Goal: Task Accomplishment & Management: Manage account settings

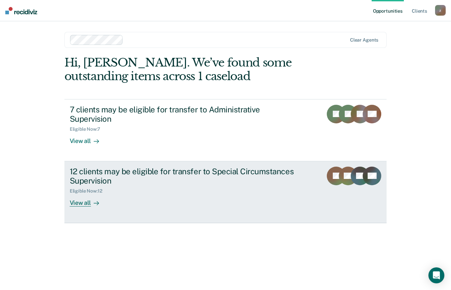
click at [228, 166] on div "12 clients may be eligible for transfer to Special Circumstances Supervision" at bounding box center [186, 175] width 233 height 19
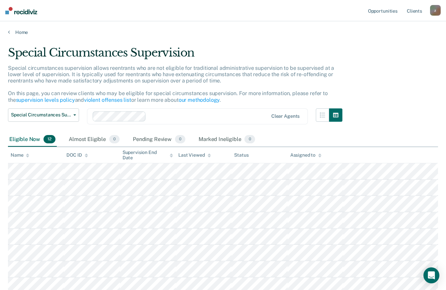
click at [445, 218] on main "Special Circumstances Supervision Special circumstances supervision allows reen…" at bounding box center [223, 219] width 446 height 369
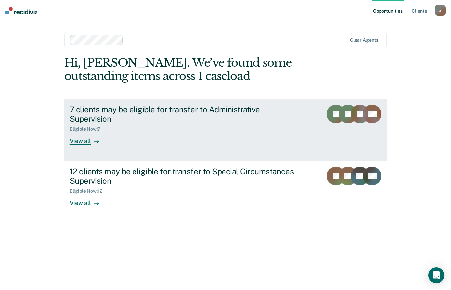
click at [211, 105] on div "7 clients may be eligible for transfer to Administrative Supervision" at bounding box center [186, 114] width 233 height 19
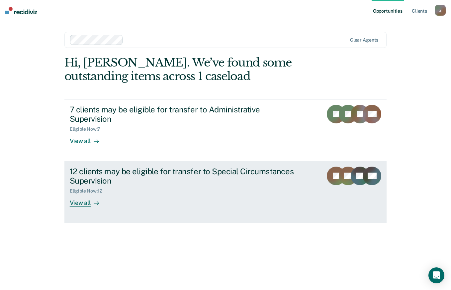
click at [84, 194] on div "View all" at bounding box center [88, 200] width 37 height 13
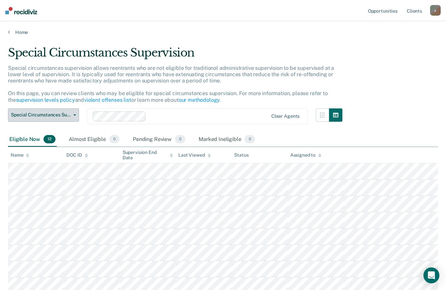
click at [74, 115] on icon "button" at bounding box center [74, 114] width 3 height 1
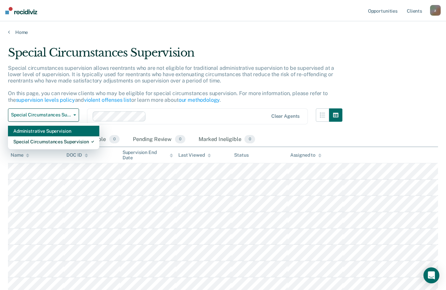
click at [67, 129] on div "Administrative Supervision" at bounding box center [53, 131] width 81 height 11
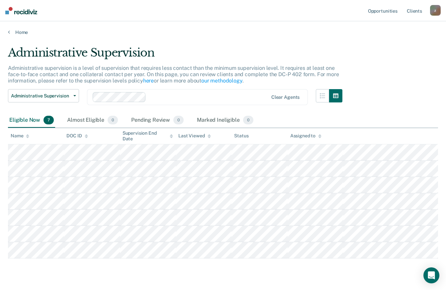
click at [412, 47] on div "Administrative Supervision Administrative supervision is a level of supervision…" at bounding box center [223, 151] width 430 height 210
click at [415, 14] on link "Client s" at bounding box center [415, 10] width 18 height 21
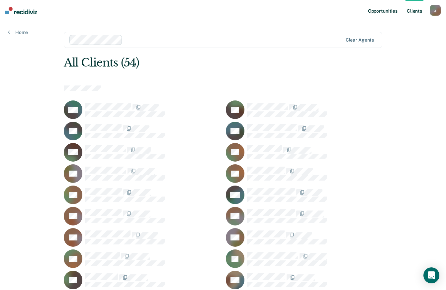
click at [396, 15] on link "Opportunities" at bounding box center [383, 10] width 32 height 21
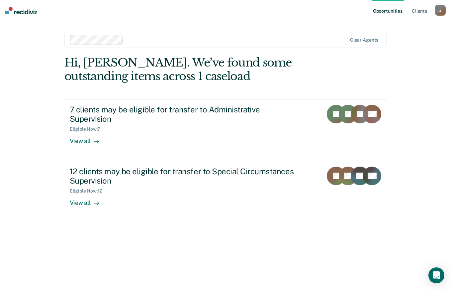
click at [438, 7] on div "z" at bounding box center [440, 10] width 11 height 11
click at [409, 27] on link "Profile" at bounding box center [413, 27] width 53 height 6
click at [443, 14] on div "z" at bounding box center [440, 10] width 11 height 11
click at [417, 34] on link "How it works" at bounding box center [413, 36] width 53 height 6
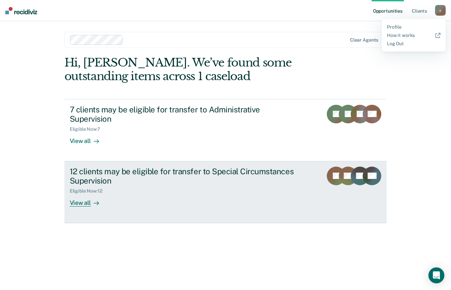
click at [123, 166] on div "12 clients may be eligible for transfer to Special Circumstances Supervision" at bounding box center [186, 175] width 233 height 19
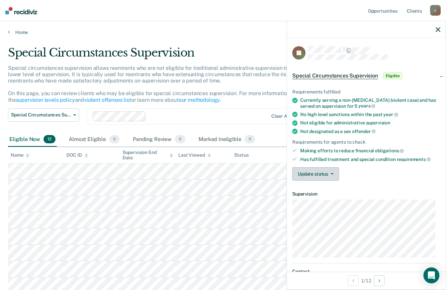
click at [317, 174] on button "Update status" at bounding box center [315, 173] width 47 height 13
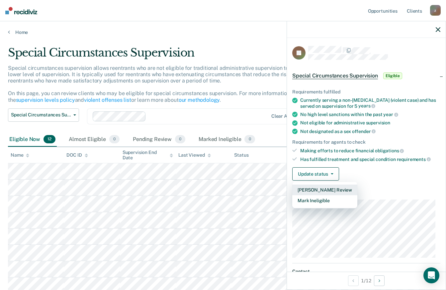
click at [314, 186] on button "[PERSON_NAME] Review" at bounding box center [324, 189] width 65 height 11
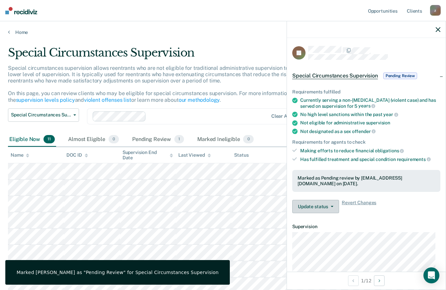
click at [316, 203] on button "Update status" at bounding box center [315, 206] width 47 height 13
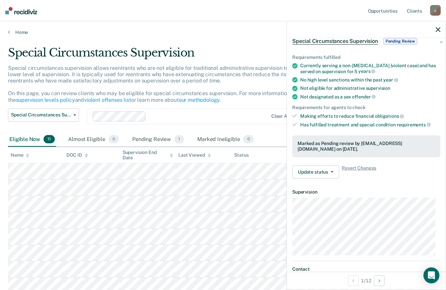
scroll to position [30, 0]
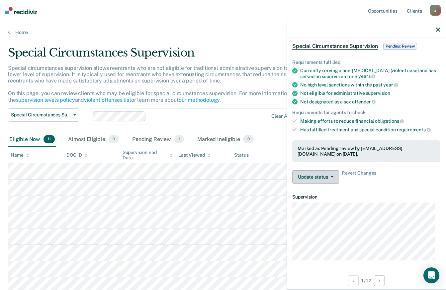
click at [329, 171] on button "Update status" at bounding box center [315, 176] width 47 height 13
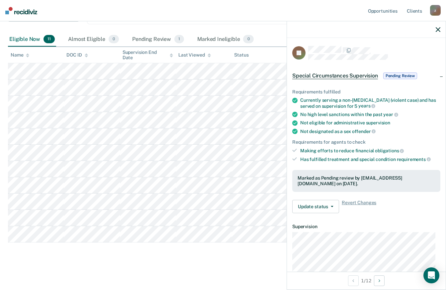
scroll to position [99, 0]
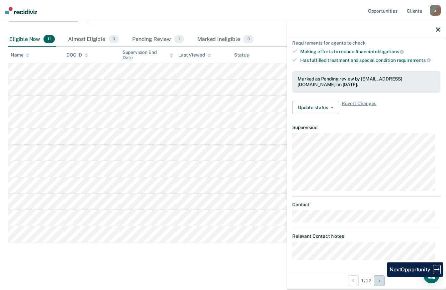
click at [382, 280] on button "Next Opportunity" at bounding box center [379, 280] width 11 height 11
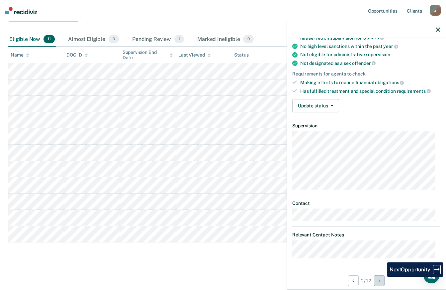
scroll to position [66, 0]
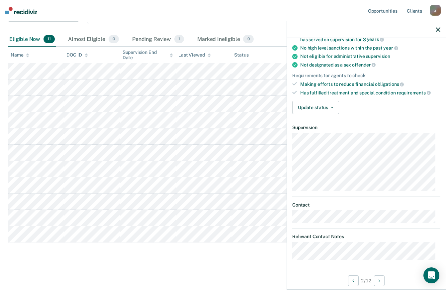
click at [440, 61] on div "Requirements fulfilled Currently serving a non-[MEDICAL_DATA] (non-violent case…" at bounding box center [366, 65] width 159 height 107
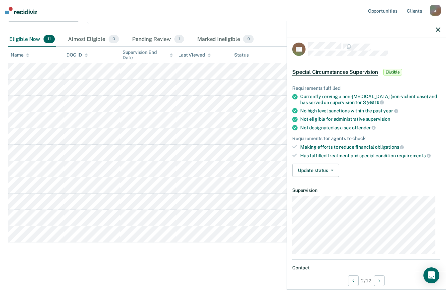
scroll to position [0, 0]
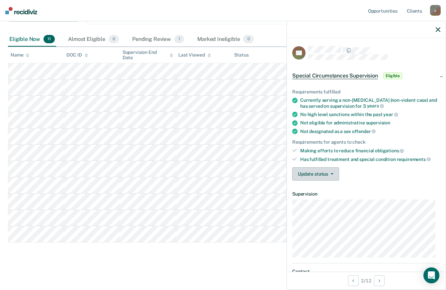
click at [337, 177] on button "Update status" at bounding box center [315, 173] width 47 height 13
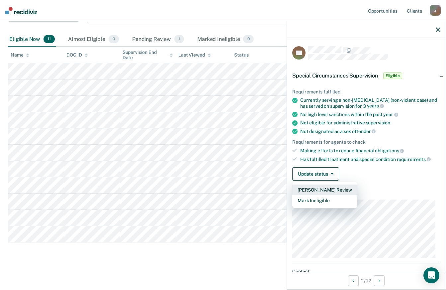
click at [334, 186] on button "[PERSON_NAME] Review" at bounding box center [324, 189] width 65 height 11
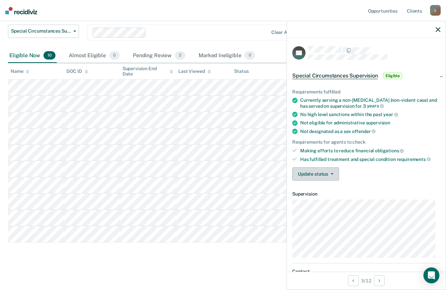
click at [332, 173] on button "Update status" at bounding box center [315, 173] width 47 height 13
click at [159, 52] on div "Pending Review 2" at bounding box center [159, 56] width 55 height 15
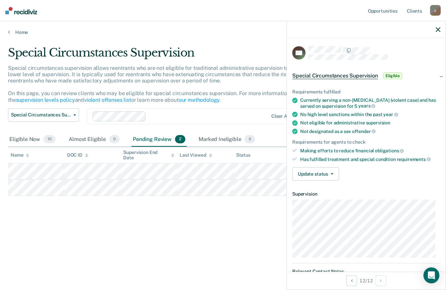
scroll to position [0, 0]
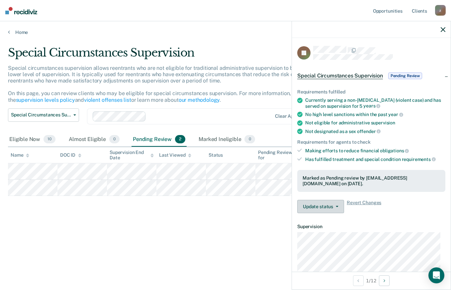
click at [339, 206] on button "Update status" at bounding box center [320, 206] width 47 height 13
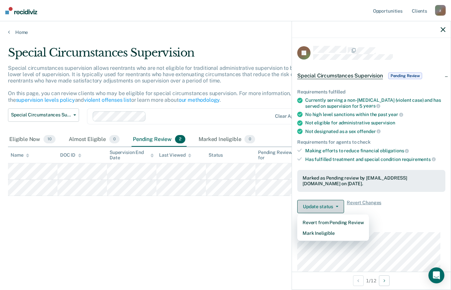
click at [339, 206] on button "Update status" at bounding box center [320, 206] width 47 height 13
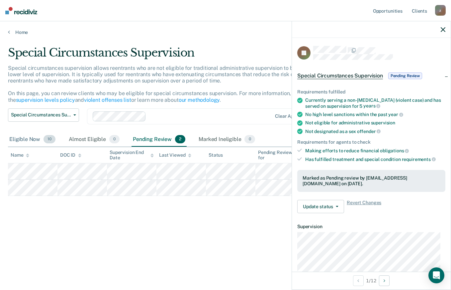
click at [21, 136] on div "Eligible Now 10" at bounding box center [32, 139] width 49 height 15
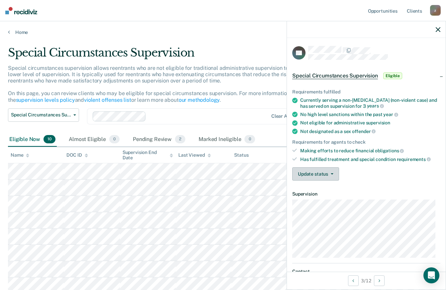
click at [319, 171] on button "Update status" at bounding box center [315, 173] width 47 height 13
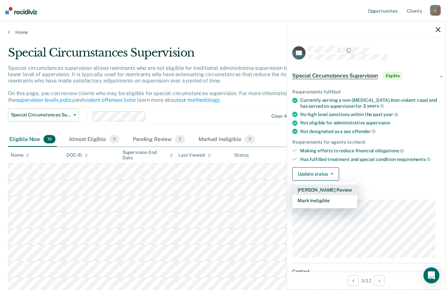
click at [317, 187] on button "[PERSON_NAME] Review" at bounding box center [324, 189] width 65 height 11
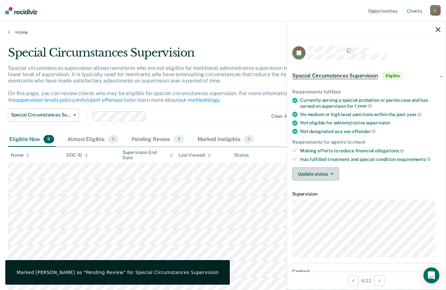
click at [319, 172] on button "Update status" at bounding box center [315, 173] width 47 height 13
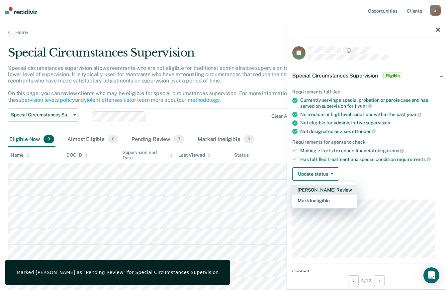
click at [315, 185] on button "[PERSON_NAME] Review" at bounding box center [324, 189] width 65 height 11
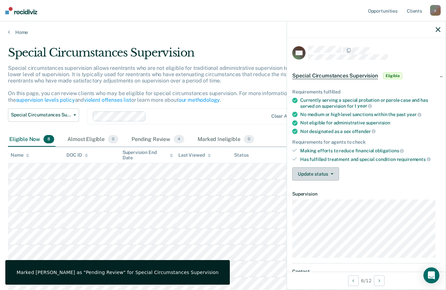
click at [305, 176] on button "Update status" at bounding box center [315, 173] width 47 height 13
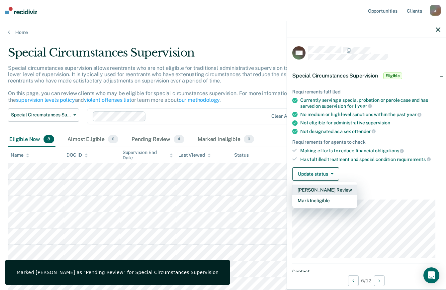
click at [306, 185] on button "[PERSON_NAME] Review" at bounding box center [324, 189] width 65 height 11
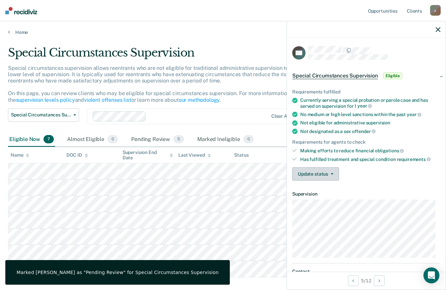
click at [307, 169] on button "Update status" at bounding box center [315, 173] width 47 height 13
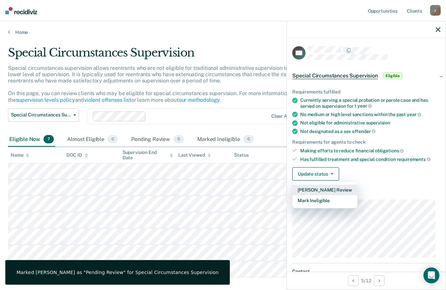
click at [308, 187] on button "[PERSON_NAME] Review" at bounding box center [324, 189] width 65 height 11
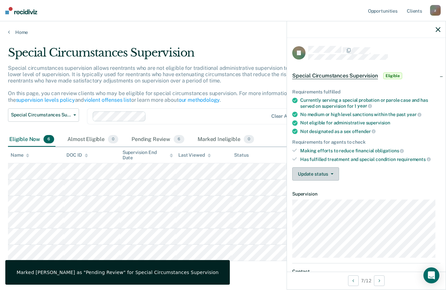
click at [322, 174] on button "Update status" at bounding box center [315, 173] width 47 height 13
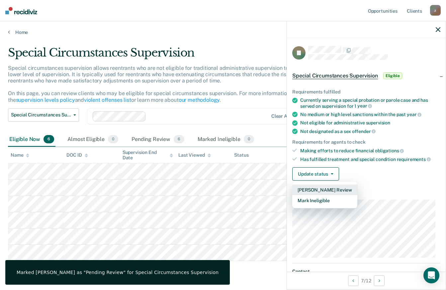
click at [318, 187] on button "[PERSON_NAME] Review" at bounding box center [324, 189] width 65 height 11
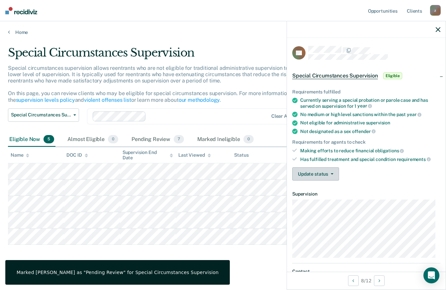
click at [308, 170] on button "Update status" at bounding box center [315, 173] width 47 height 13
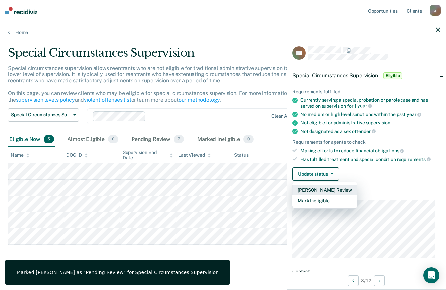
click at [307, 189] on button "[PERSON_NAME] Review" at bounding box center [324, 189] width 65 height 11
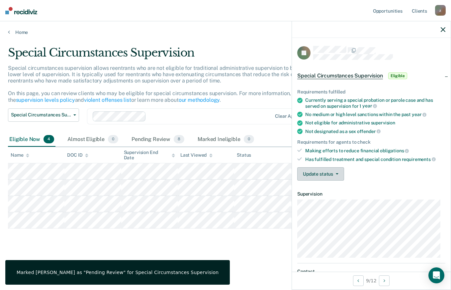
click at [314, 172] on button "Update status" at bounding box center [320, 173] width 47 height 13
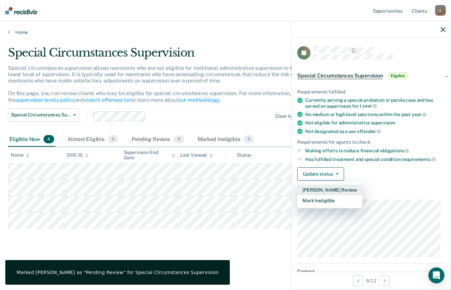
click at [316, 188] on button "[PERSON_NAME] Review" at bounding box center [329, 189] width 65 height 11
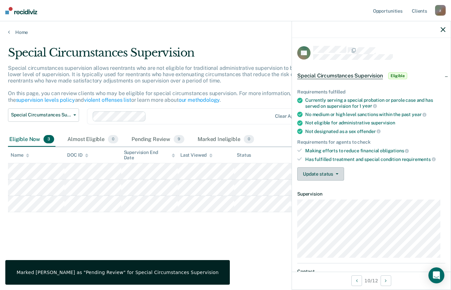
click at [301, 170] on button "Update status" at bounding box center [320, 173] width 47 height 13
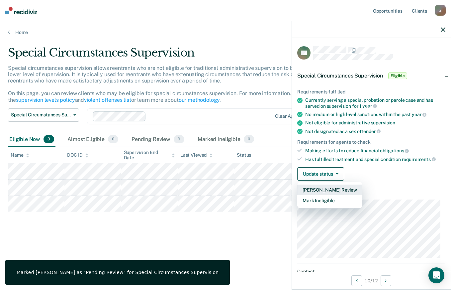
click at [312, 188] on button "[PERSON_NAME] Review" at bounding box center [329, 189] width 65 height 11
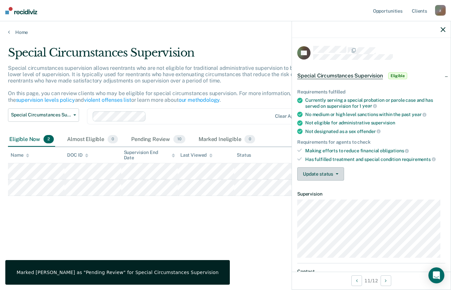
click at [299, 172] on button "Update status" at bounding box center [320, 173] width 47 height 13
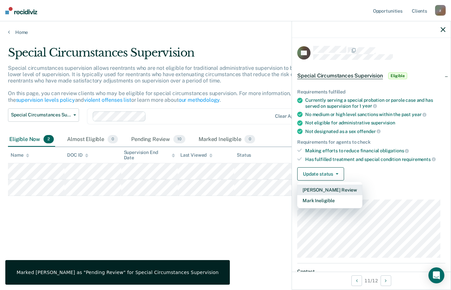
click at [307, 184] on button "[PERSON_NAME] Review" at bounding box center [329, 189] width 65 height 11
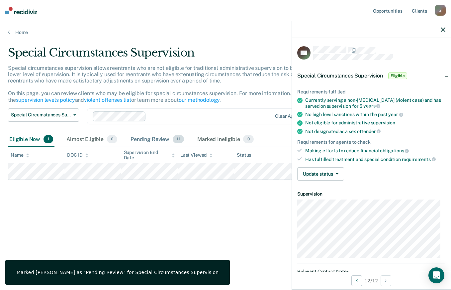
click at [152, 132] on div "Pending Review 11" at bounding box center [157, 139] width 56 height 15
